Goal: Communication & Community: Ask a question

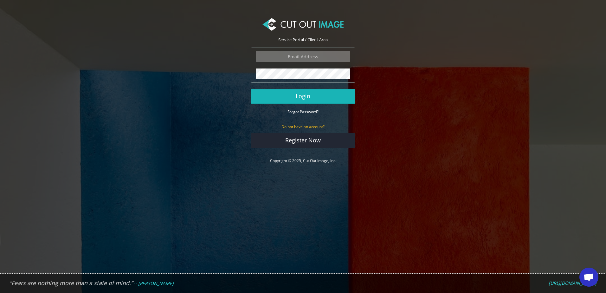
type input "lucy@shootingsocks.co.uk"
click at [312, 100] on button "Login" at bounding box center [303, 96] width 105 height 15
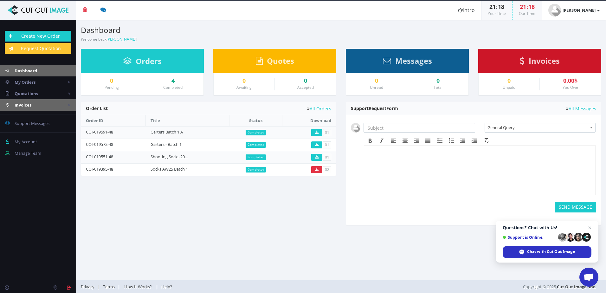
click at [69, 105] on icon at bounding box center [69, 105] width 3 height 4
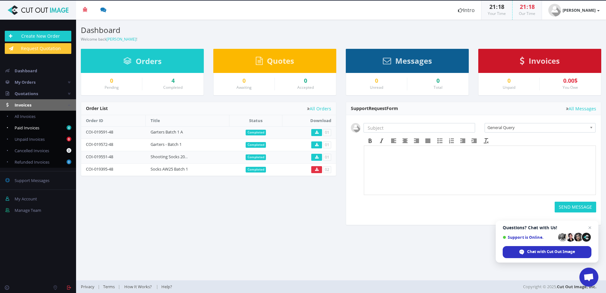
click at [24, 127] on span "Paid Invoices" at bounding box center [27, 128] width 25 height 6
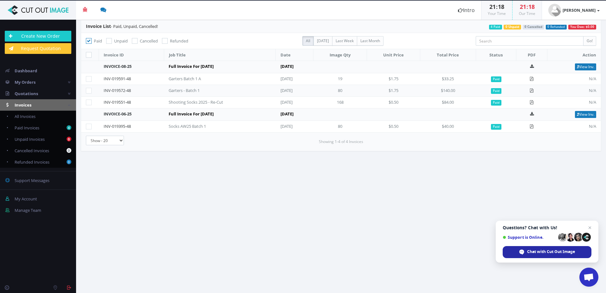
click at [554, 251] on span "Chat with Cut Out Image" at bounding box center [551, 252] width 48 height 6
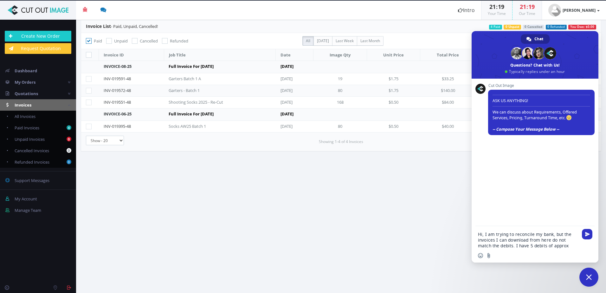
drag, startPoint x: 535, startPoint y: 247, endPoint x: 559, endPoint y: 245, distance: 24.4
click at [559, 245] on textarea "Hi, I am trying to reconcile my bank, but the invoices I can download from here…" at bounding box center [528, 239] width 100 height 17
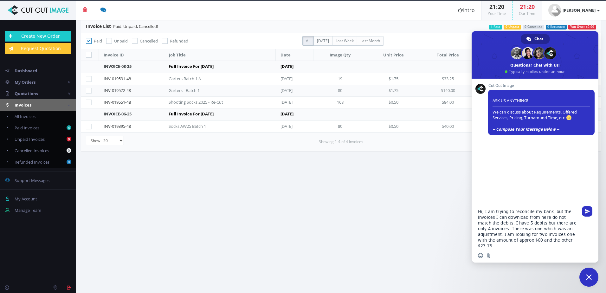
click at [542, 241] on textarea "Hi, I am trying to reconcile my bank, but the invoices I can download from here…" at bounding box center [528, 229] width 100 height 40
click at [521, 246] on textarea "Hi, I am trying to reconcile my bank, but the invoices I can download from here…" at bounding box center [528, 229] width 100 height 40
click at [522, 246] on textarea "Hi, I am trying to reconcile my bank, but the invoices I can download from here…" at bounding box center [528, 222] width 100 height 51
click at [506, 239] on textarea "Hi, I am trying to reconcile my bank, but the invoices I can download from here…" at bounding box center [528, 222] width 100 height 51
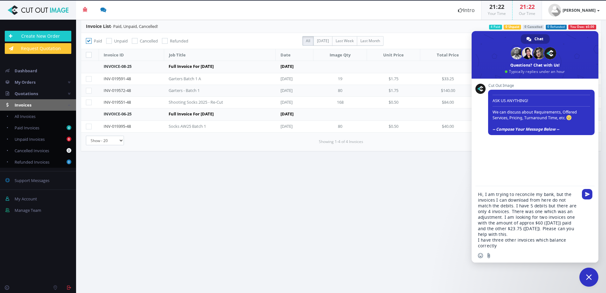
click at [530, 248] on div "Insert an emoji Send a file" at bounding box center [535, 255] width 127 height 14
click at [513, 247] on textarea "Hi, I am trying to reconcile my bank, but the invoices I can download from here…" at bounding box center [528, 219] width 100 height 57
paste textarea "COI-019395-48"
click at [541, 247] on textarea "Hi, I am trying to reconcile my bank, but the invoices I can download from here…" at bounding box center [528, 219] width 100 height 57
paste textarea "COI-019551-48"
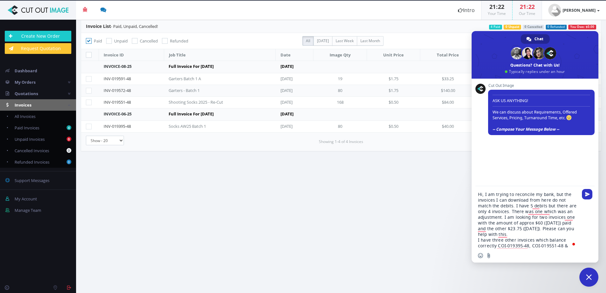
click at [565, 249] on div "Insert an emoji Send a file" at bounding box center [535, 255] width 127 height 14
click at [568, 248] on textarea "Hi, I am trying to reconcile my bank, but the invoices I can download from here…" at bounding box center [528, 219] width 100 height 57
paste textarea "ZFG79CLZ-0001"
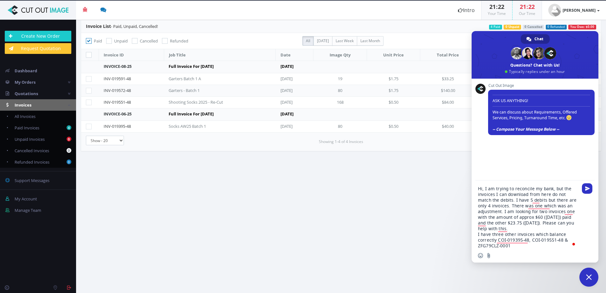
click at [500, 199] on textarea "Hi, I am trying to reconcile my bank, but the invoices I can download from here…" at bounding box center [528, 217] width 100 height 63
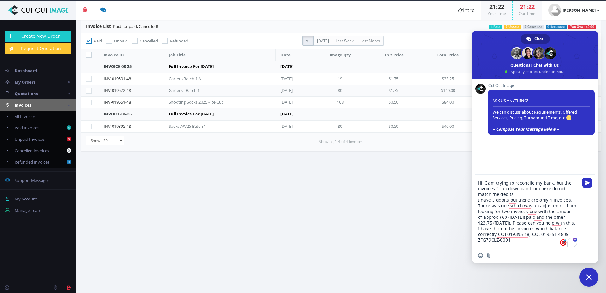
click at [508, 205] on textarea "Hi, I am trying to reconcile my bank, but the invoices I can download from here…" at bounding box center [528, 214] width 100 height 68
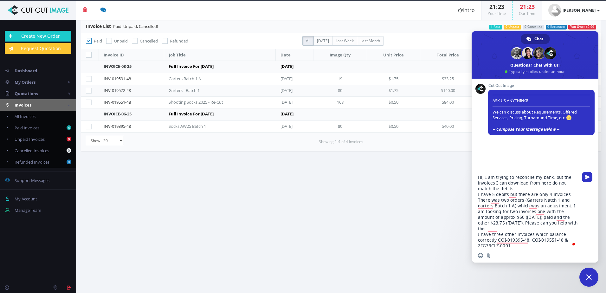
click at [544, 199] on textarea "Hi, I am trying to reconcile my bank, but the invoices I can download from here…" at bounding box center [528, 211] width 100 height 74
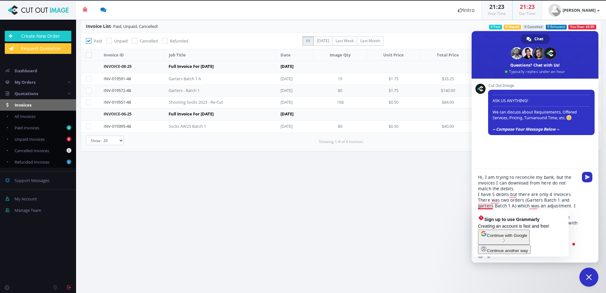
click at [529, 206] on textarea "Hi, I am trying to reconcile my bank, but the invoices I can download from here…" at bounding box center [528, 211] width 100 height 74
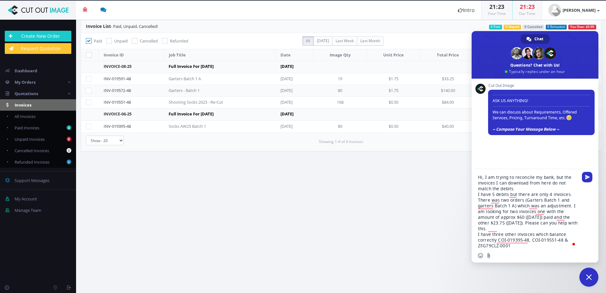
click at [568, 206] on textarea "Hi, I am trying to reconcile my bank, but the invoices I can download from here…" at bounding box center [528, 211] width 100 height 74
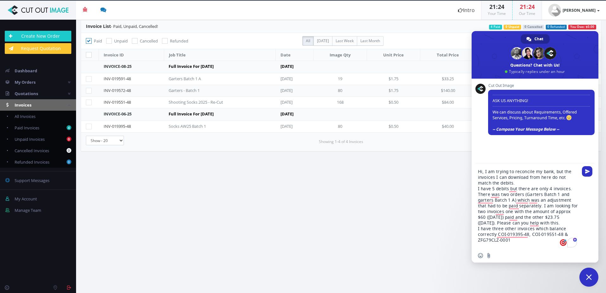
click at [520, 238] on textarea "Hi, I am trying to reconcile my bank, but the invoices I can download from here…" at bounding box center [528, 209] width 100 height 80
type textarea "Hi, I am trying to reconcile my bank, but the invoices I can download from here…"
click at [590, 171] on span "Send" at bounding box center [587, 171] width 10 height 10
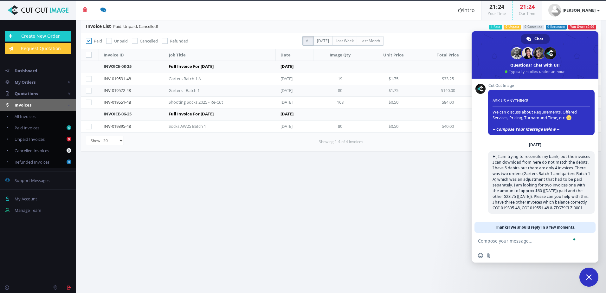
scroll to position [16, 0]
